Goal: Task Accomplishment & Management: Use online tool/utility

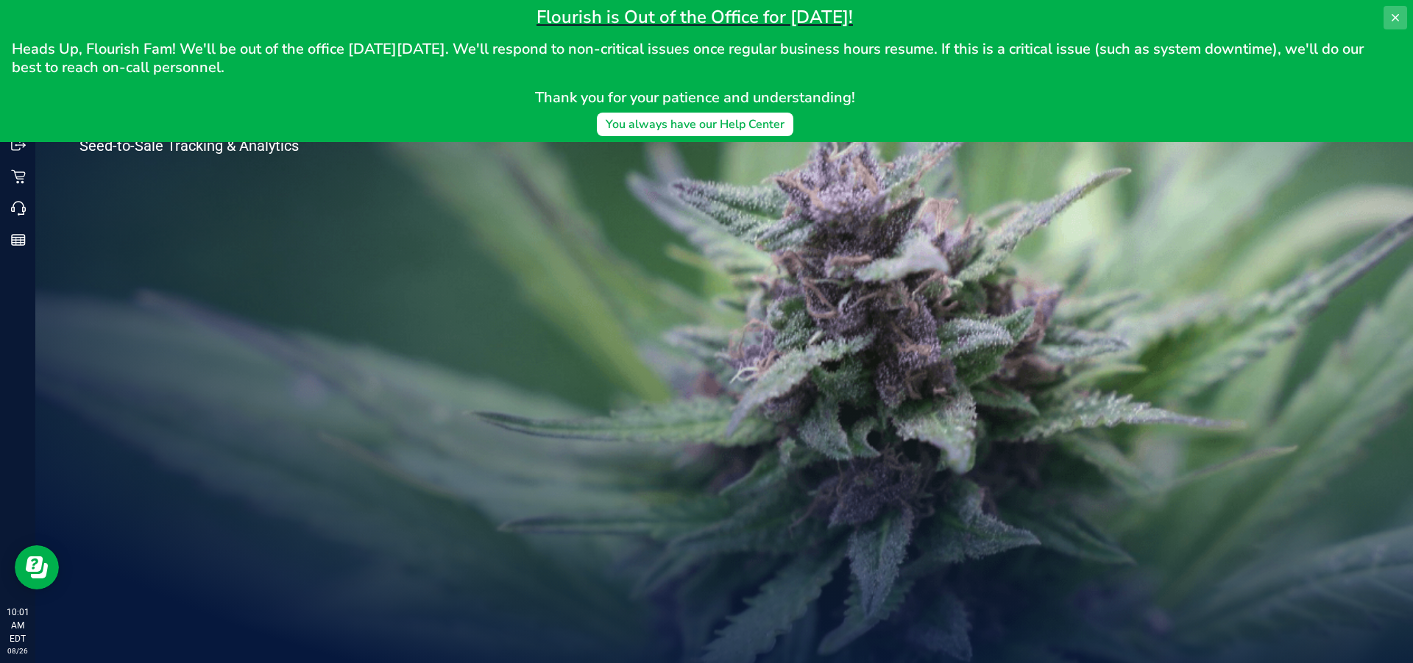
click at [1399, 21] on icon at bounding box center [1395, 18] width 12 height 12
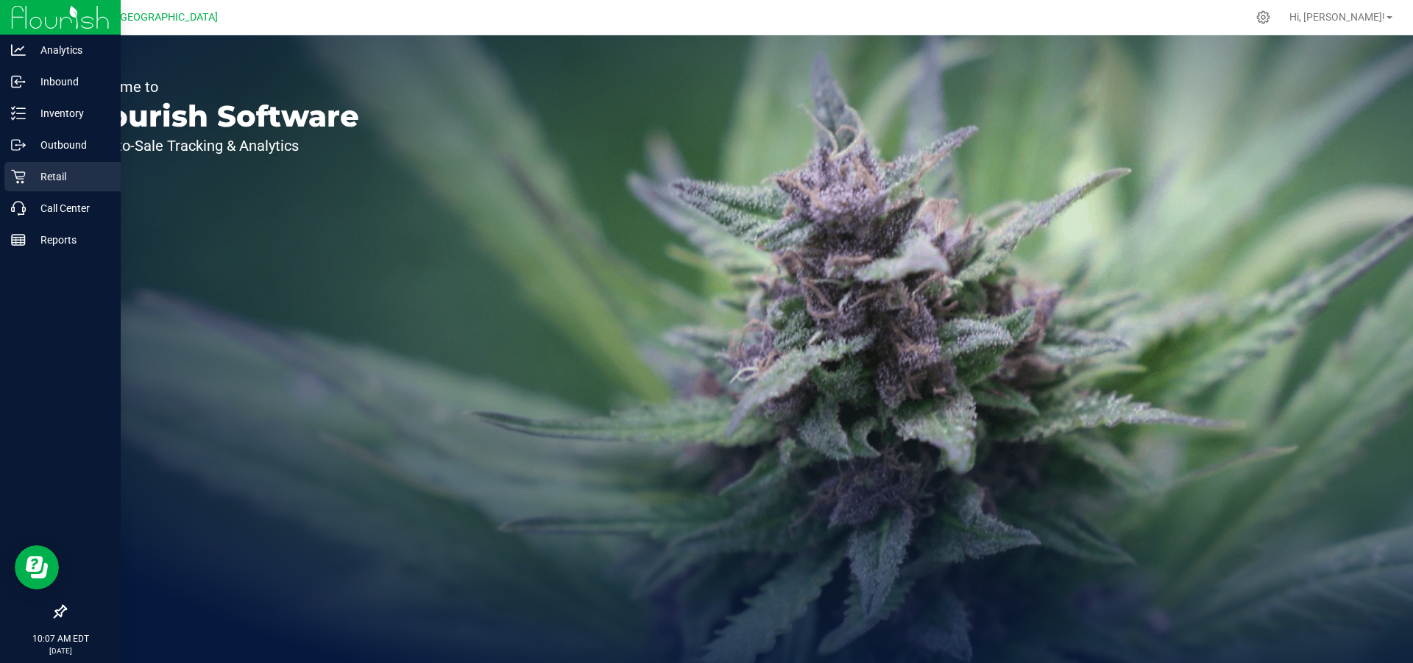
click at [51, 176] on p "Retail" at bounding box center [70, 177] width 88 height 18
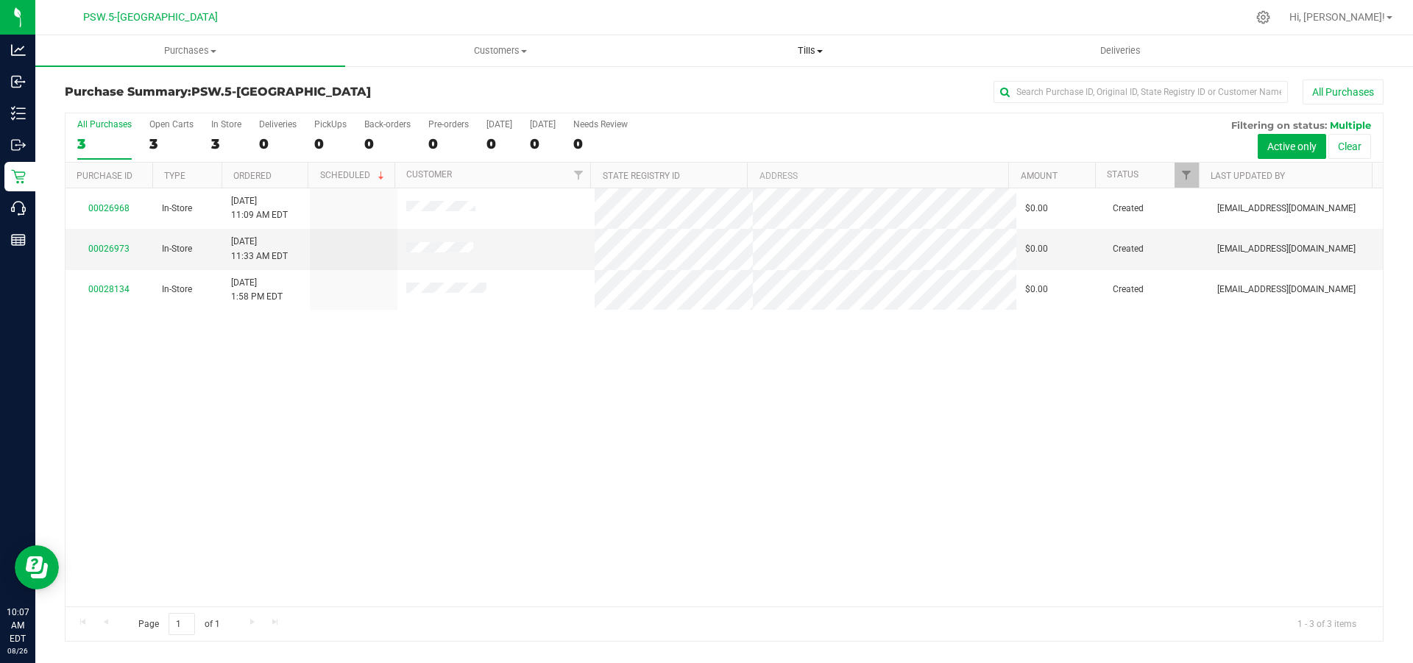
click at [823, 51] on span at bounding box center [820, 51] width 6 height 3
click at [733, 84] on span "Manage tills" at bounding box center [704, 88] width 99 height 13
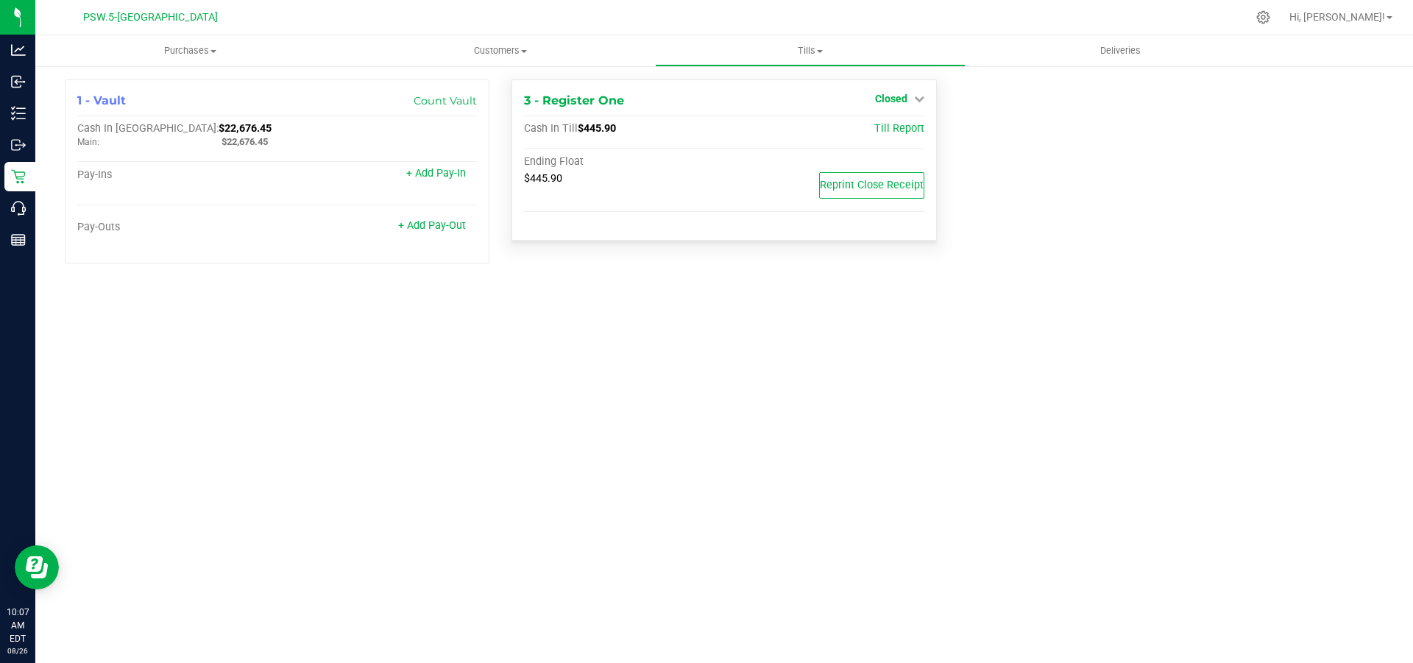
click at [921, 99] on icon at bounding box center [919, 98] width 10 height 10
click at [891, 129] on link "Open Till" at bounding box center [890, 130] width 39 height 12
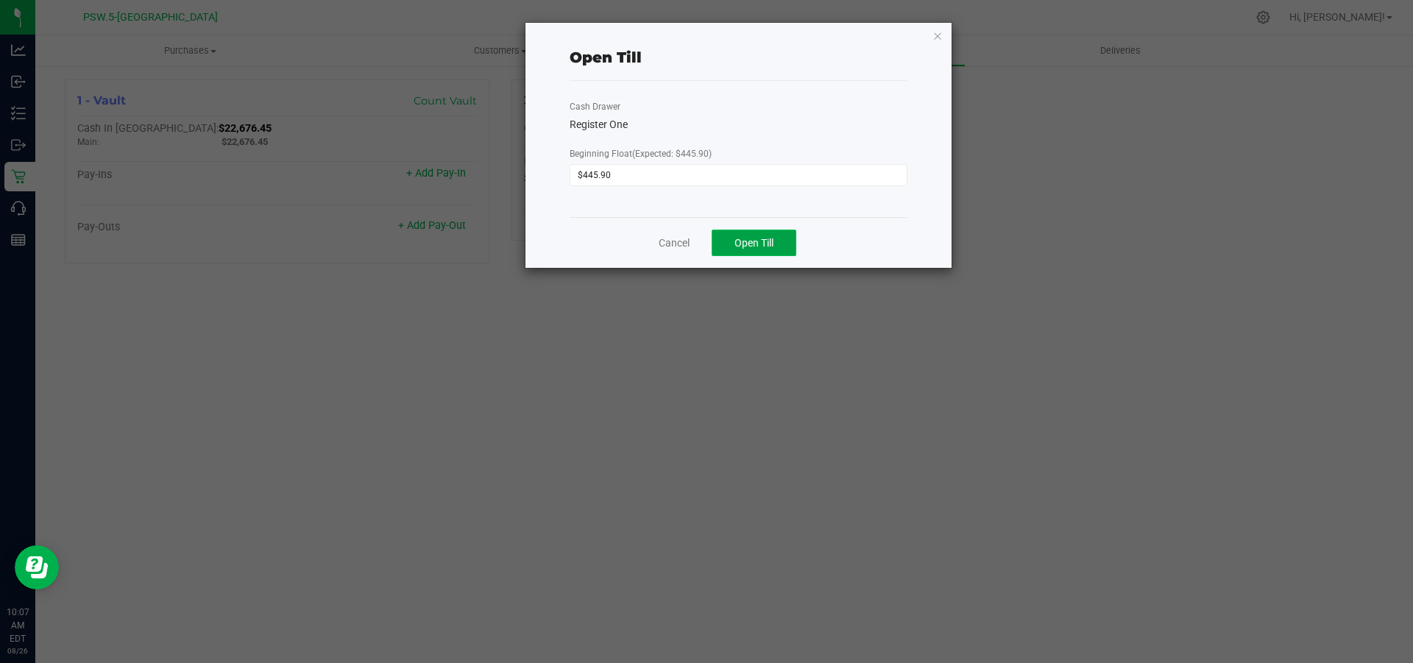
click at [754, 242] on span "Open Till" at bounding box center [753, 243] width 39 height 12
